Goal: Complete application form

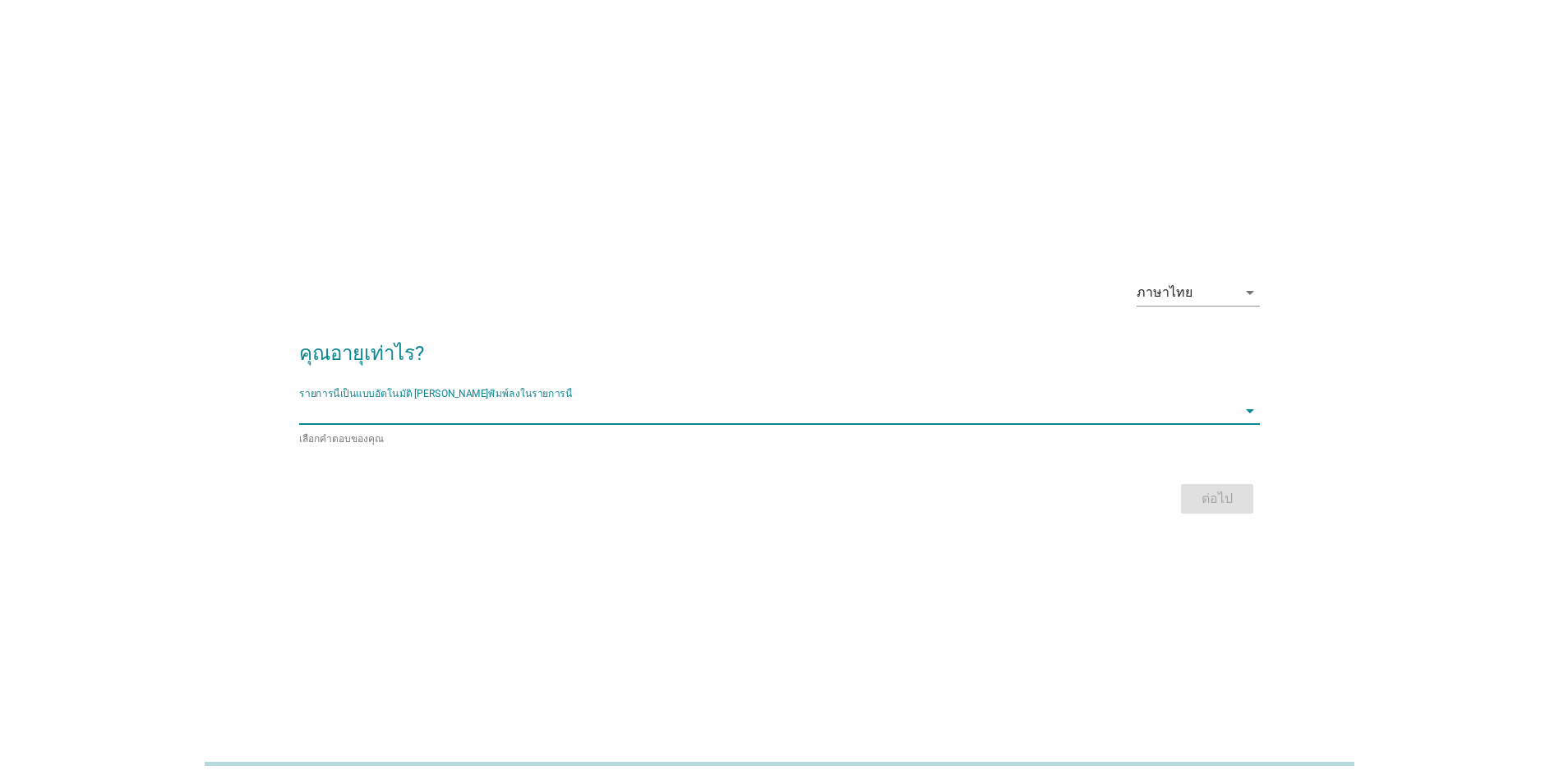
click at [382, 409] on input "รายการนี้เป็นแบบอัตโนมัติ คุณสามารถพิมพ์ลงในรายการนี้" at bounding box center [767, 411] width 938 height 26
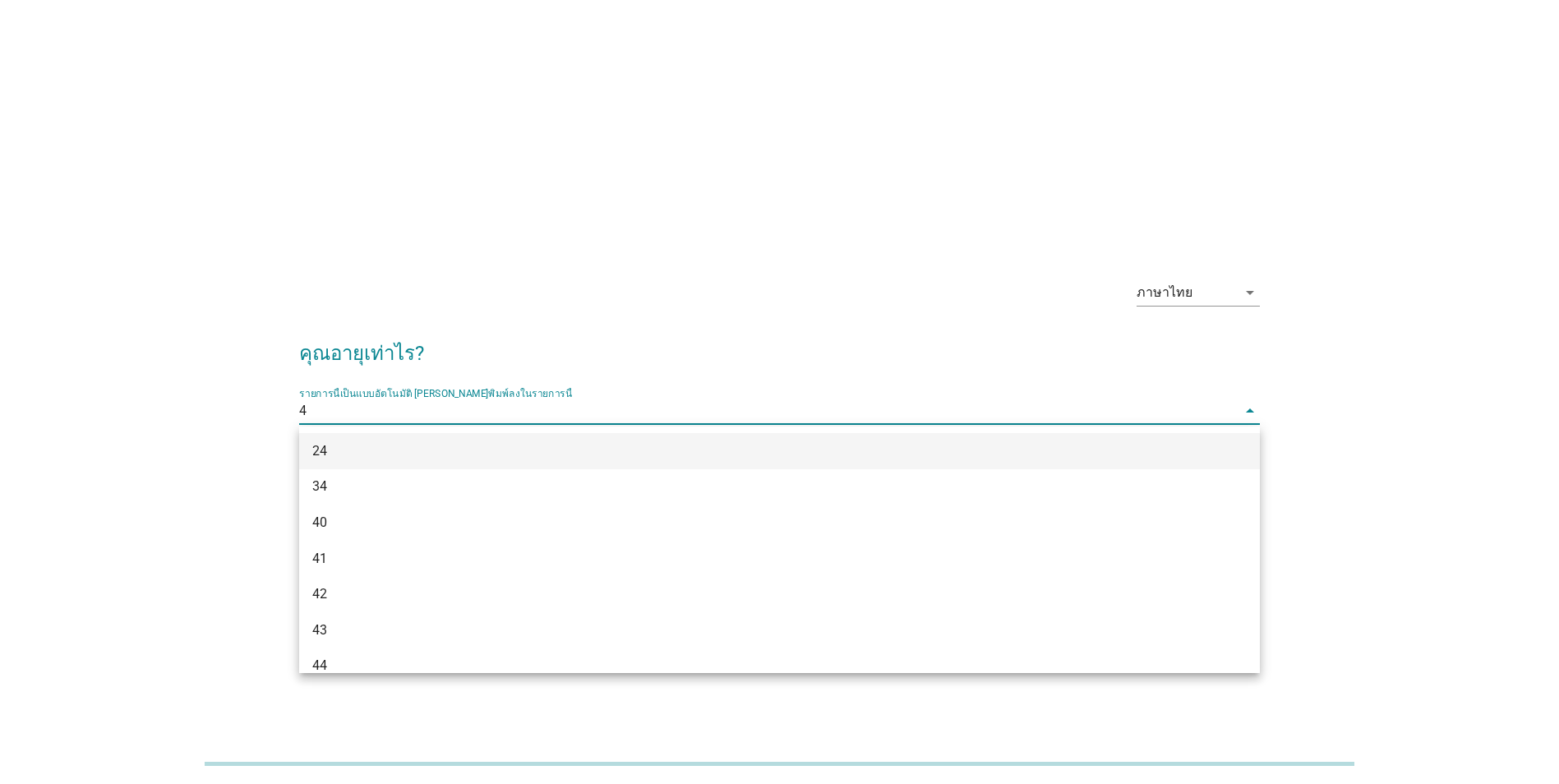
type input "45"
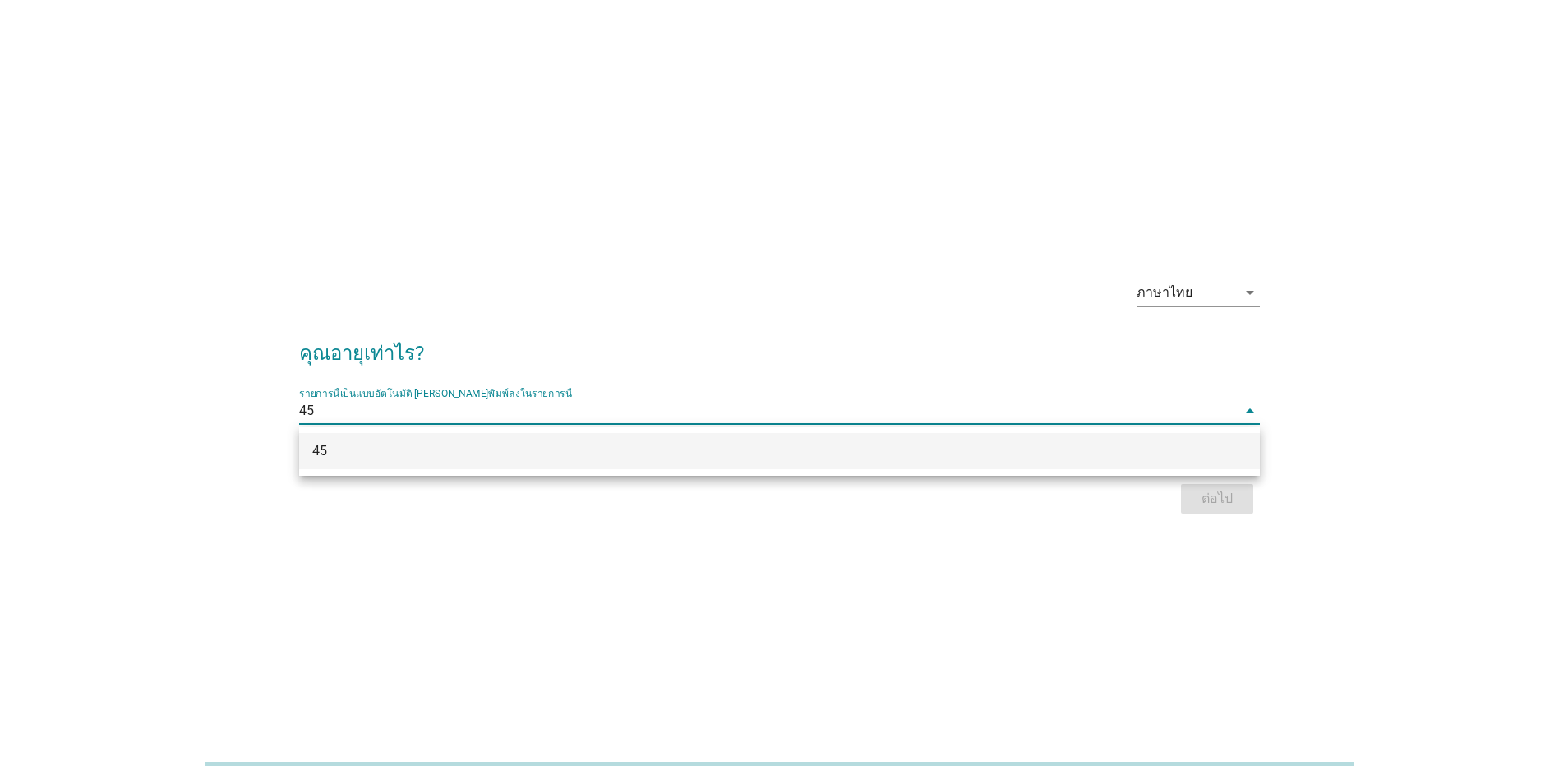
click at [405, 447] on div "45" at bounding box center [740, 451] width 856 height 19
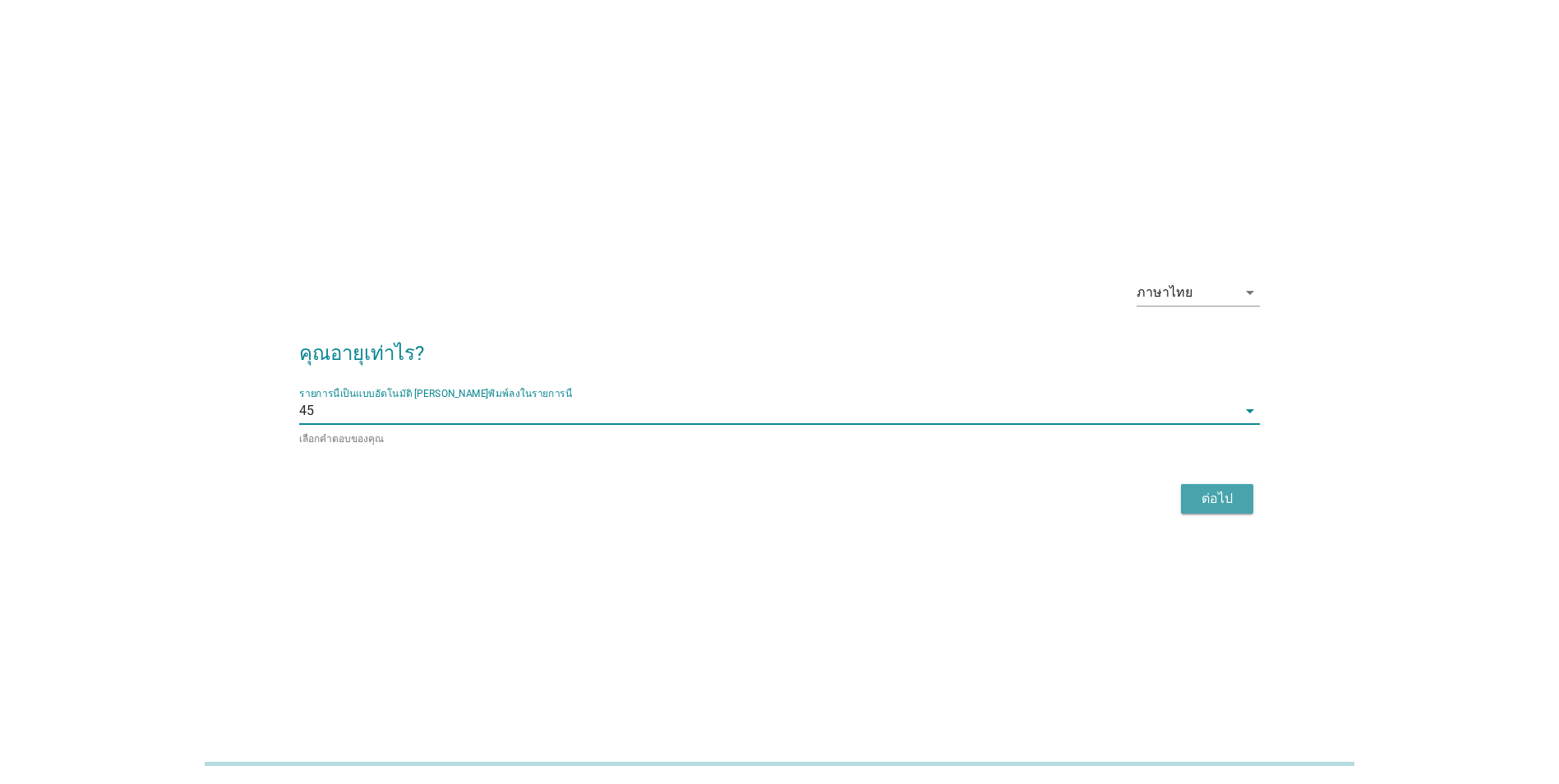
click at [1204, 503] on div "ต่อไป" at bounding box center [1217, 498] width 46 height 19
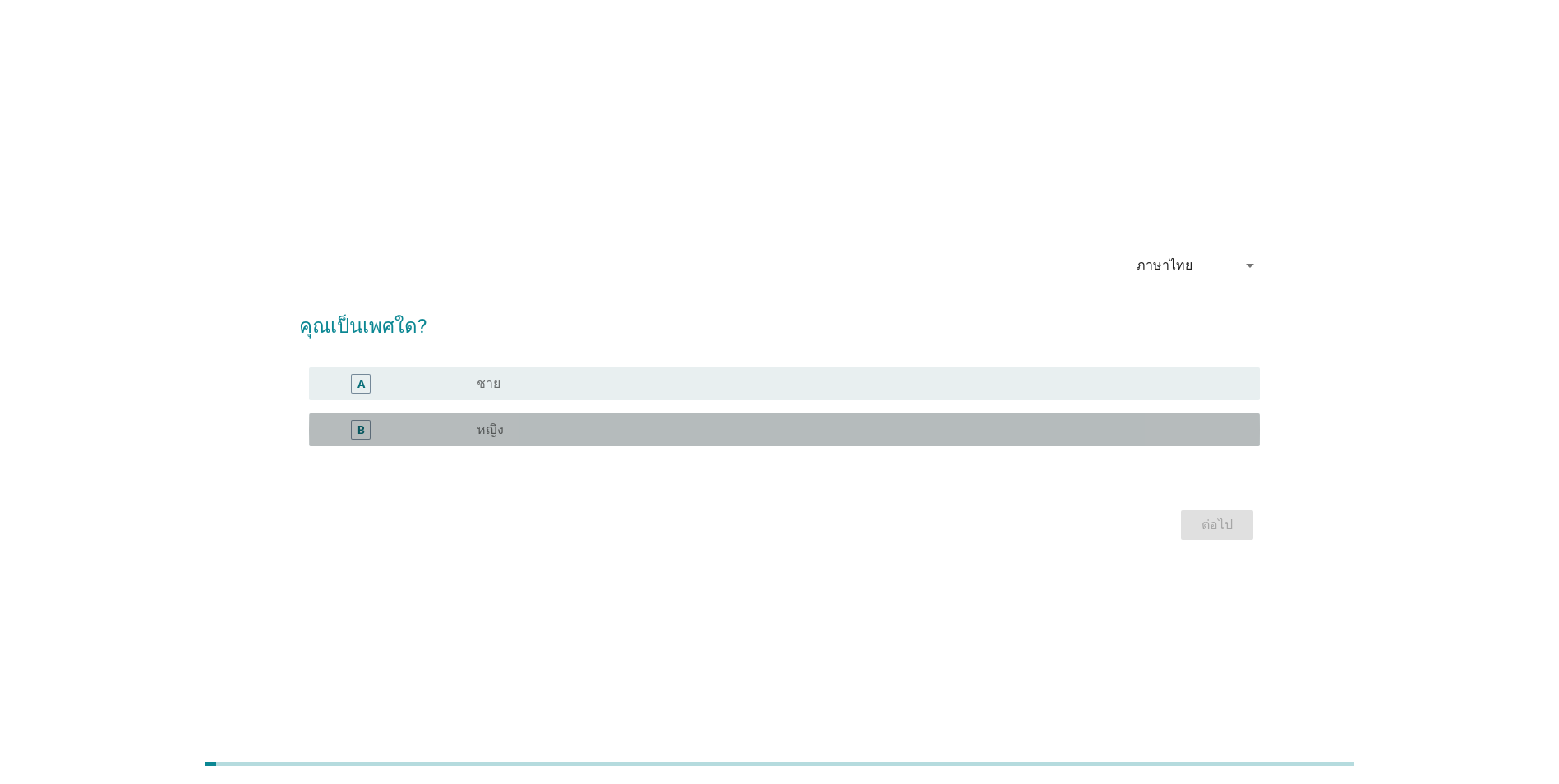
click at [449, 423] on div "B" at bounding box center [399, 429] width 154 height 19
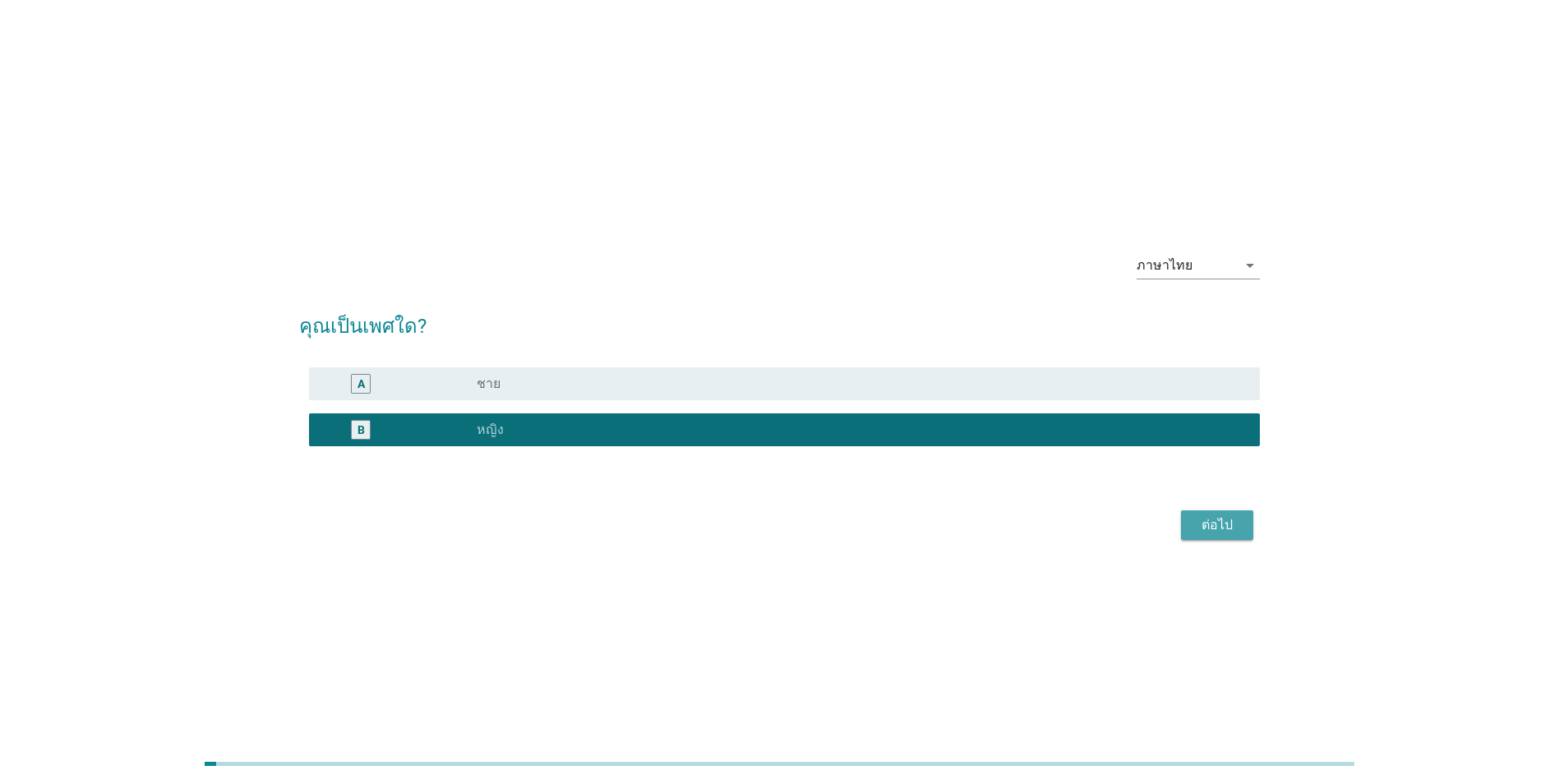
click at [1231, 521] on div "ต่อไป" at bounding box center [1217, 525] width 46 height 19
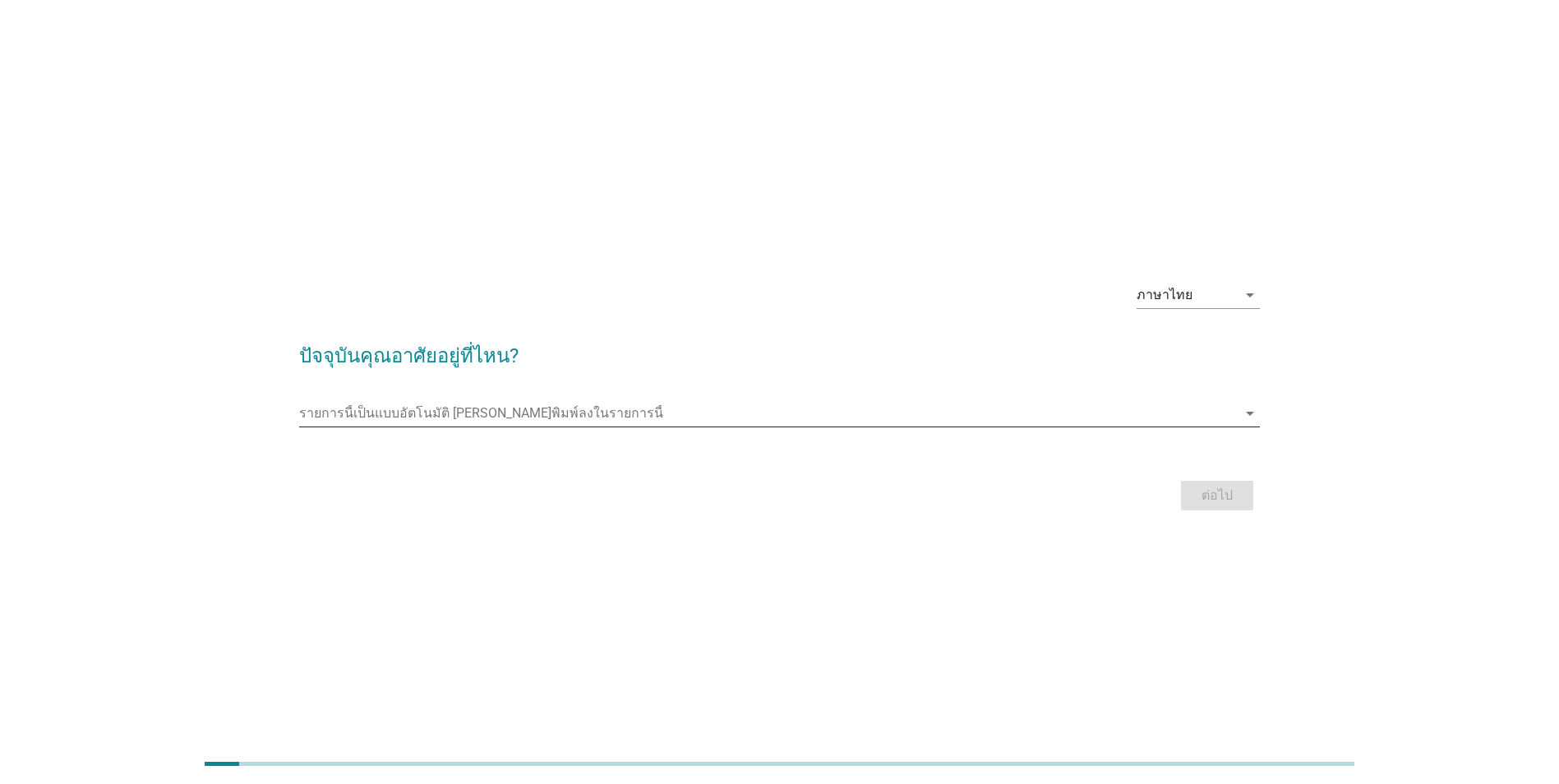
click at [584, 403] on input "รายการนี้เป็นแบบอัตโนมัติ คุณสามารถพิมพ์ลงในรายการนี้" at bounding box center [767, 413] width 938 height 26
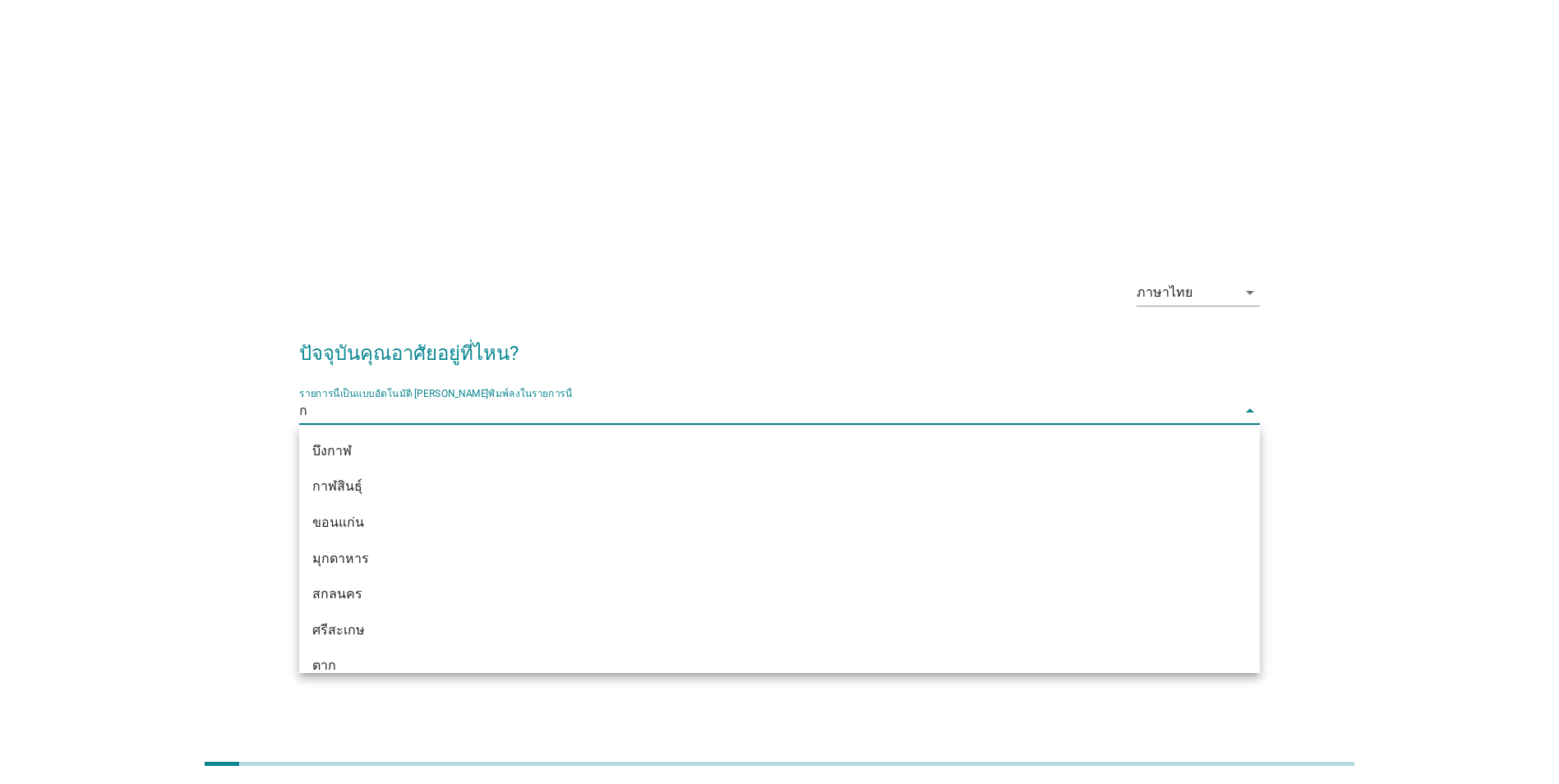
type input "กร"
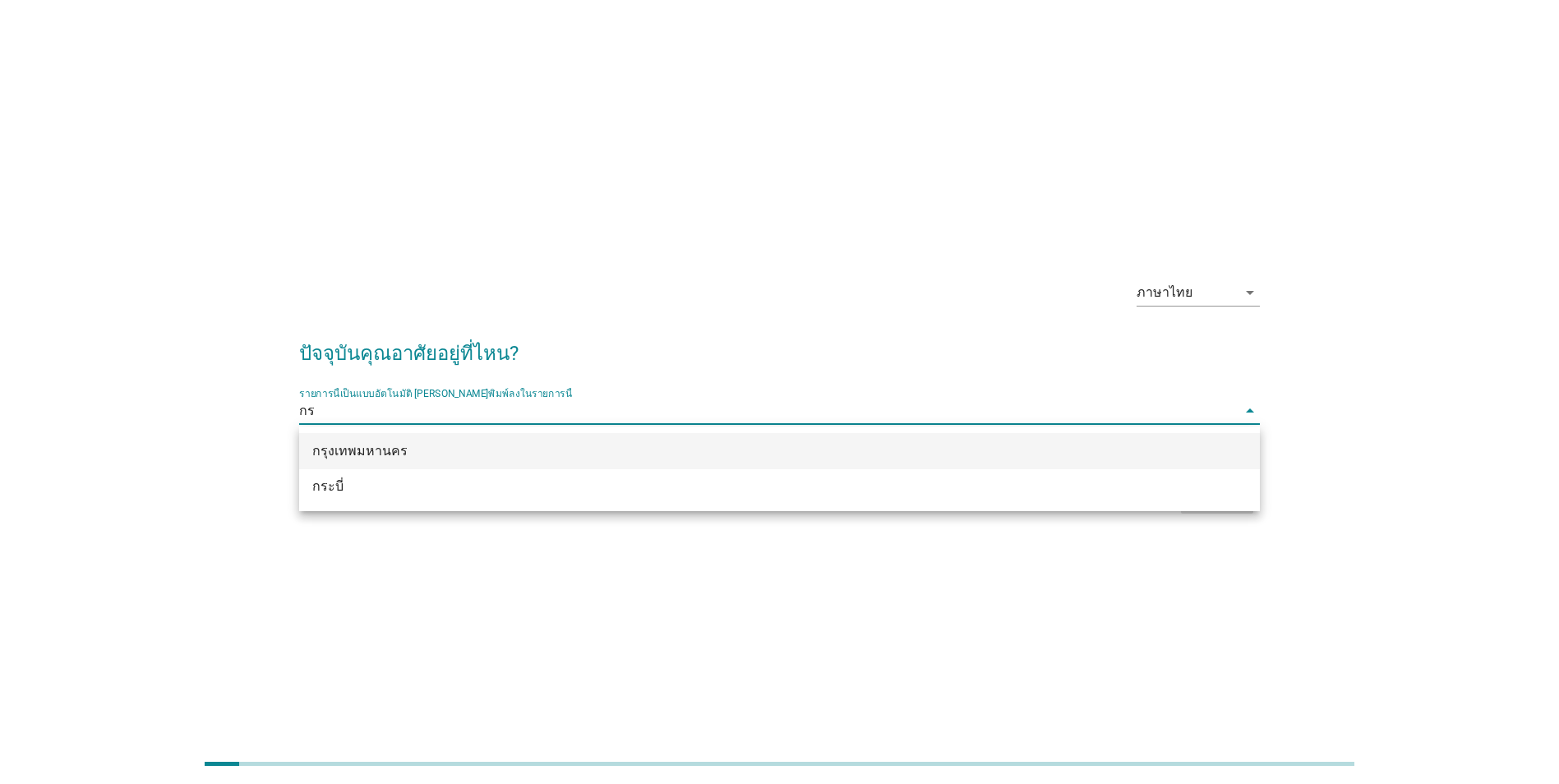
click at [579, 442] on div "กรุงเทพมหานคร" at bounding box center [740, 451] width 856 height 19
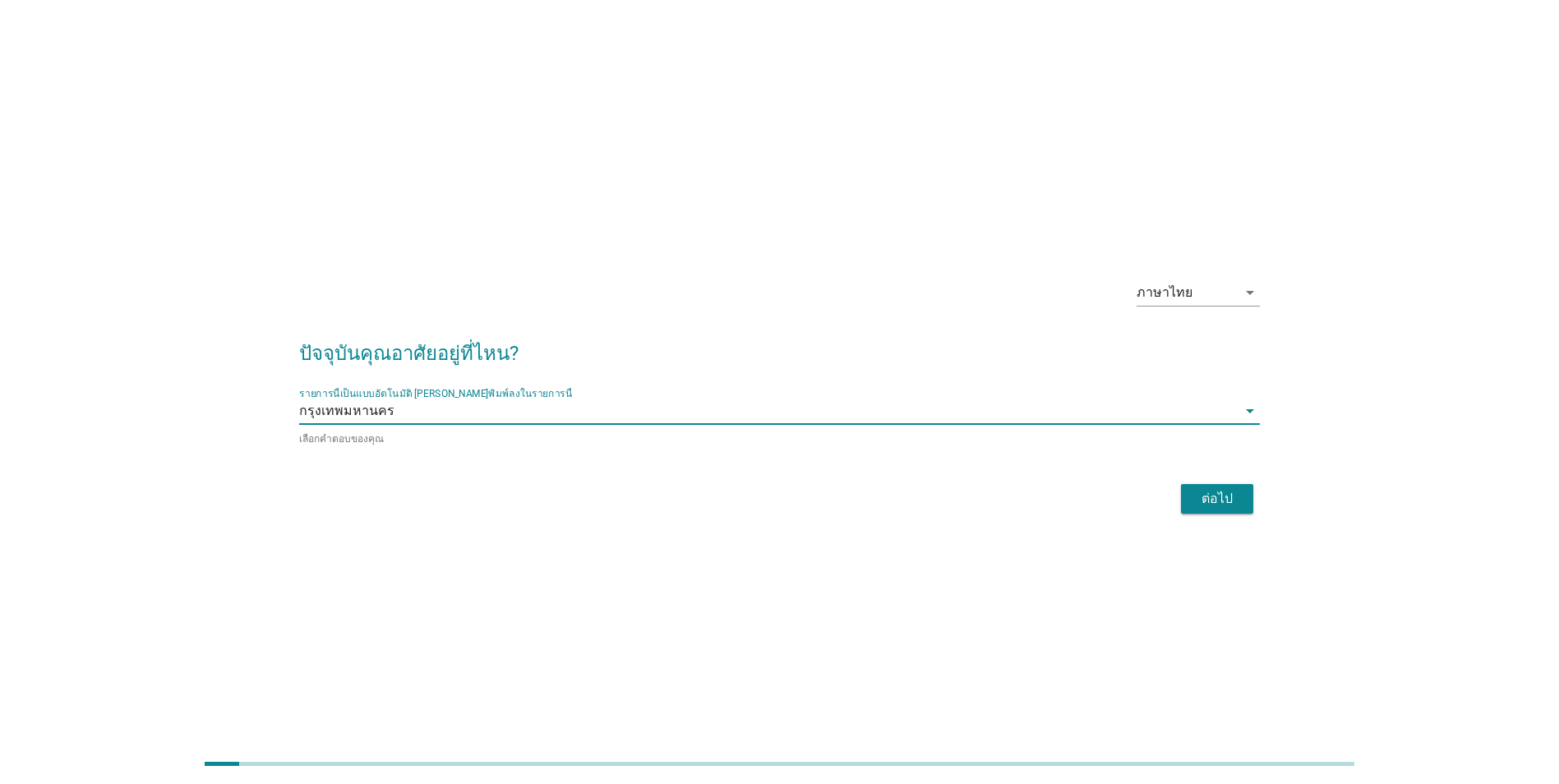
click at [1215, 508] on button "ต่อไป" at bounding box center [1217, 499] width 72 height 30
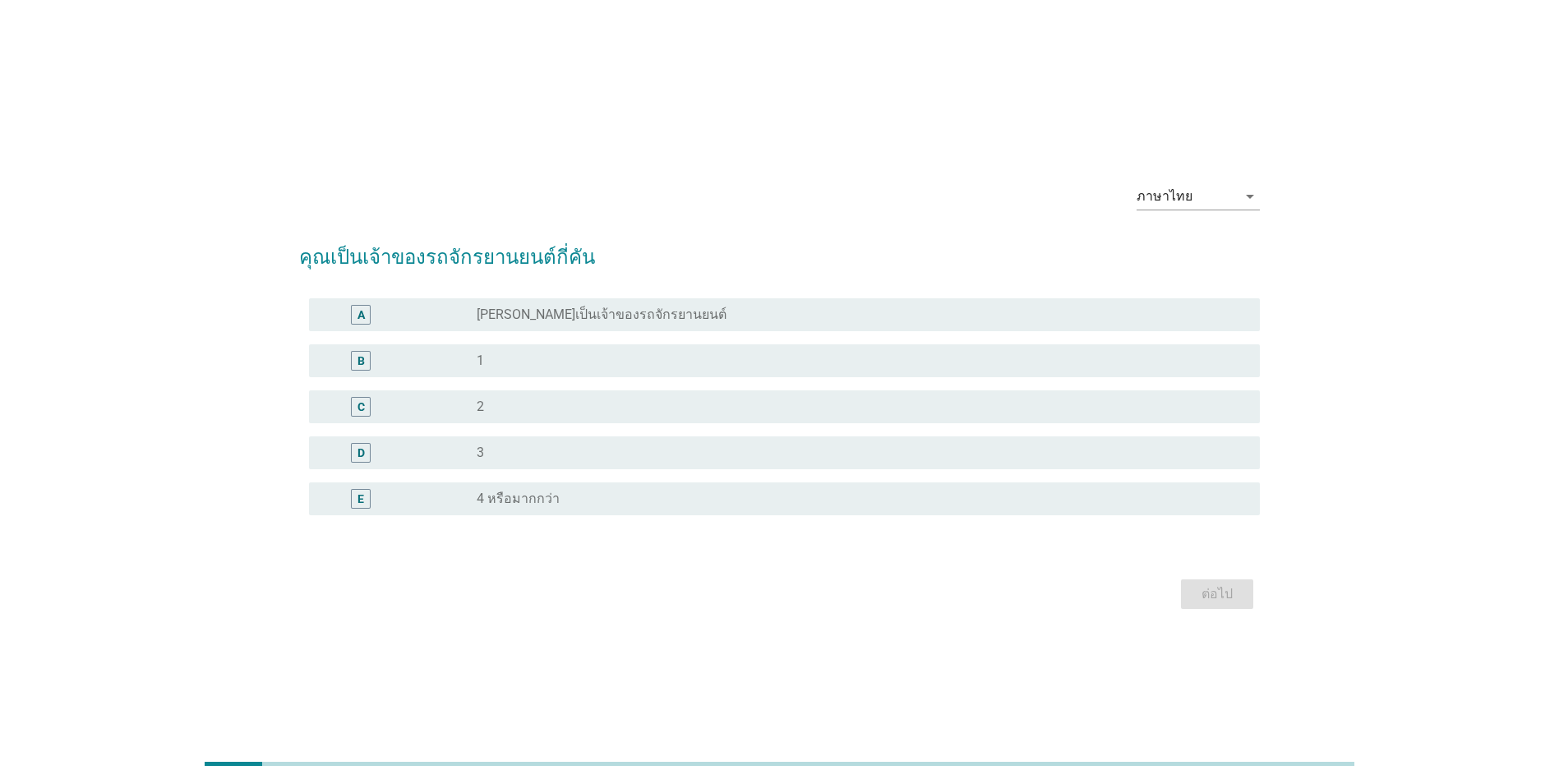
click at [567, 318] on label "[PERSON_NAME]เป็นเจ้าของรถจักรยานยนต์" at bounding box center [602, 315] width 250 height 17
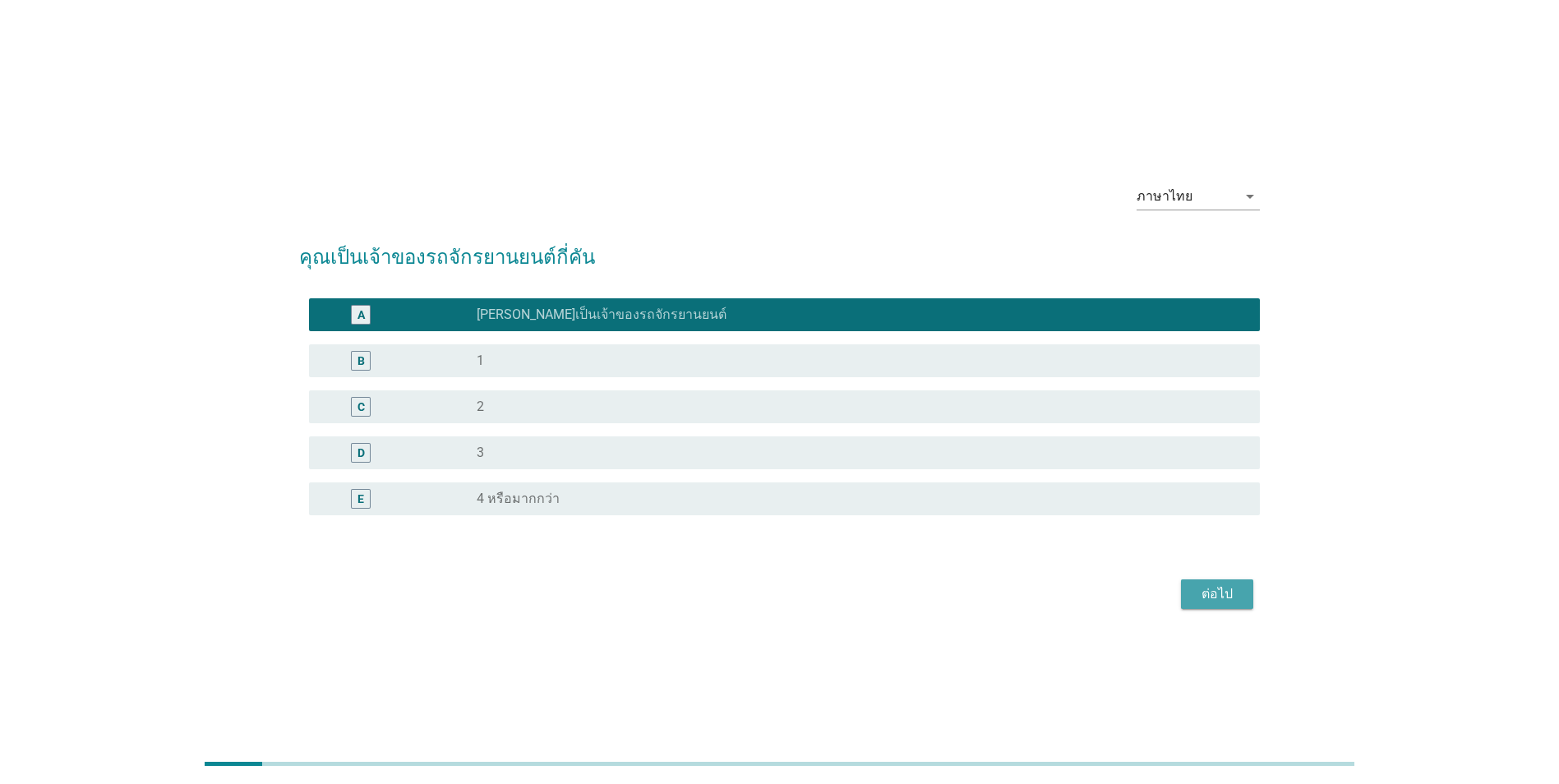
click at [1225, 592] on div "ต่อไป" at bounding box center [1217, 593] width 46 height 19
